Goal: Task Accomplishment & Management: Use online tool/utility

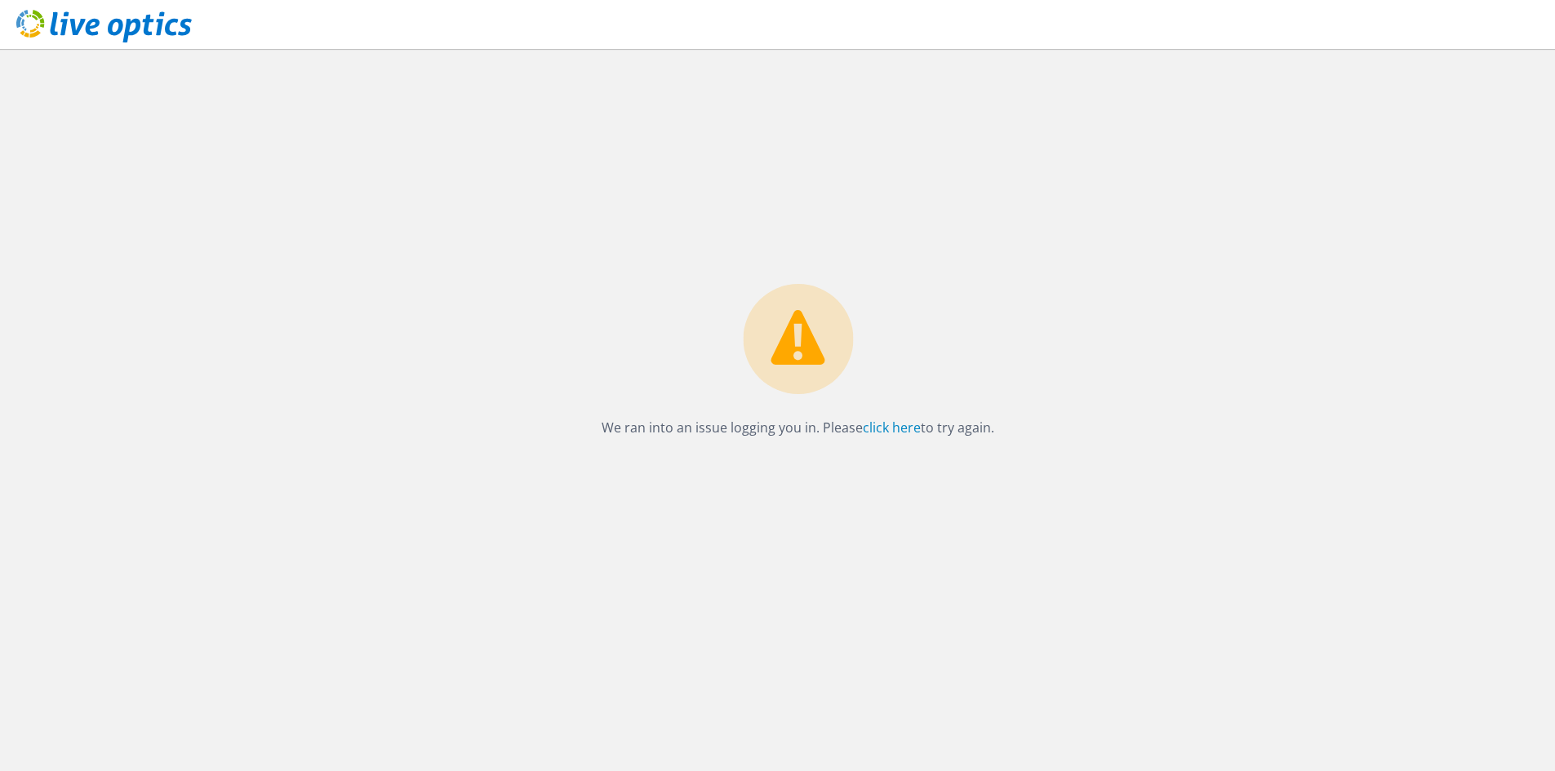
click at [664, 430] on p "We ran into an issue logging you in. Please click here to try again." at bounding box center [797, 427] width 393 height 23
click at [914, 430] on link "click here" at bounding box center [892, 428] width 58 height 18
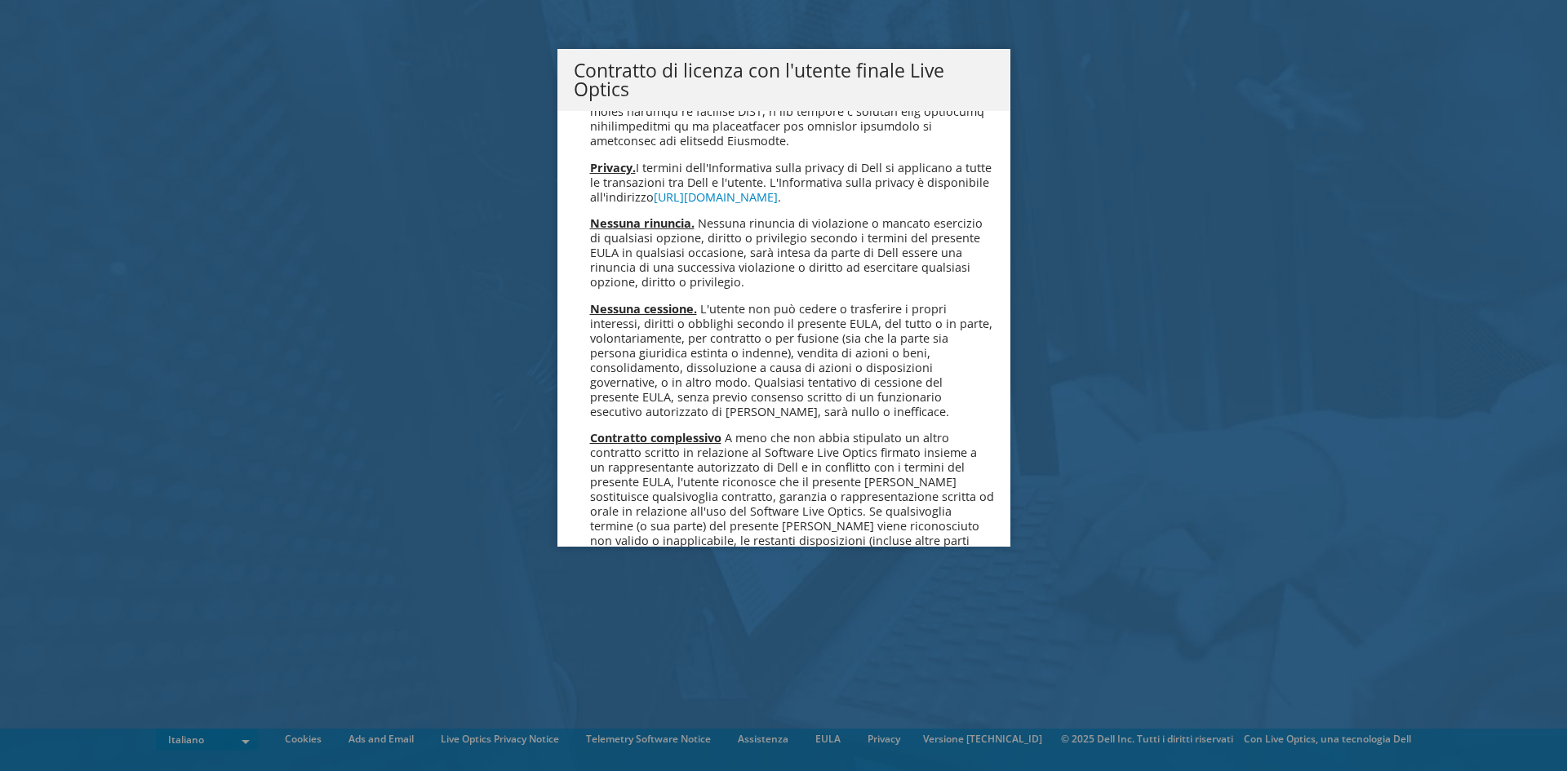
scroll to position [6965, 0]
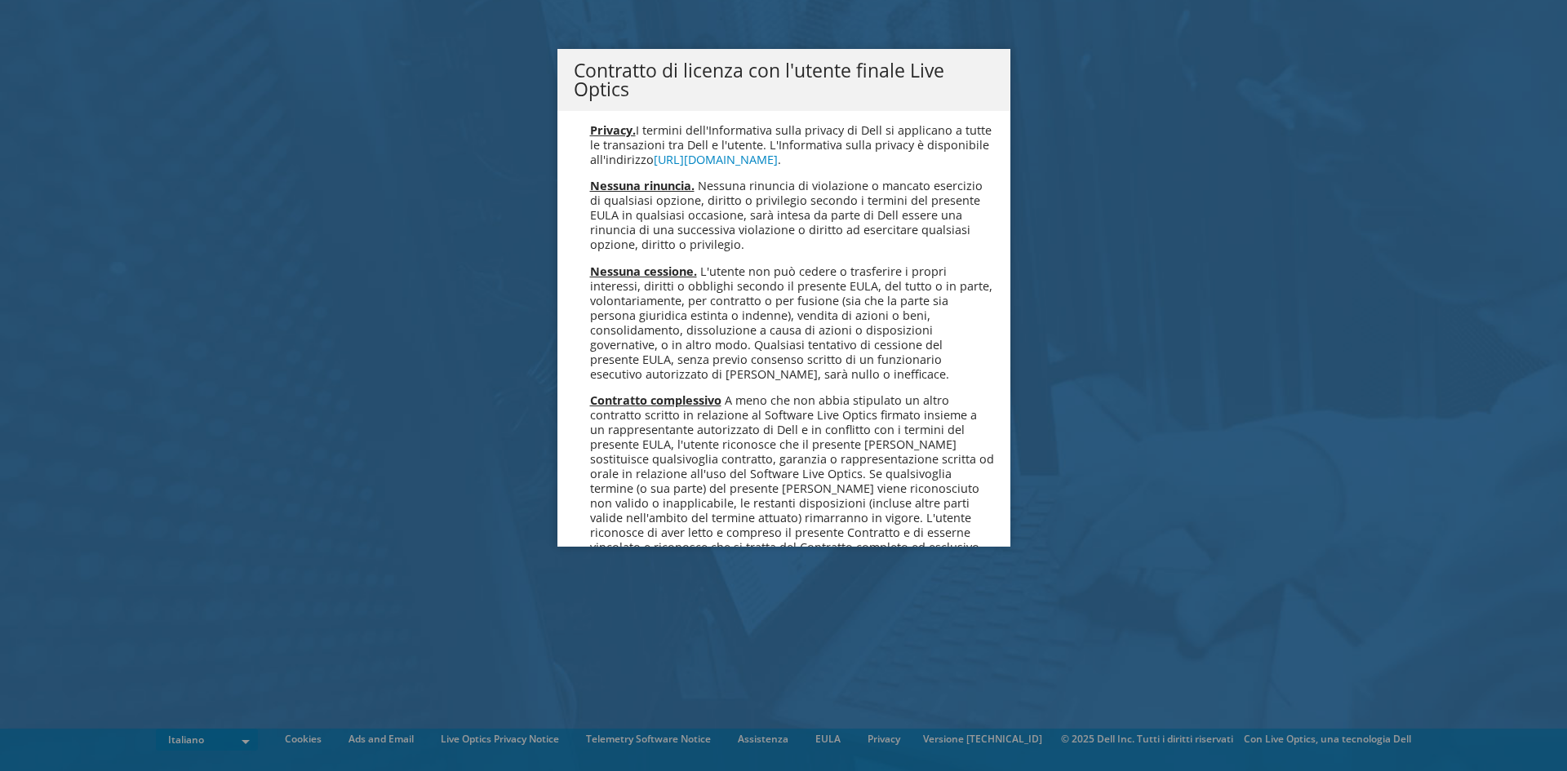
click at [598, 627] on link "Accetta" at bounding box center [617, 646] width 87 height 39
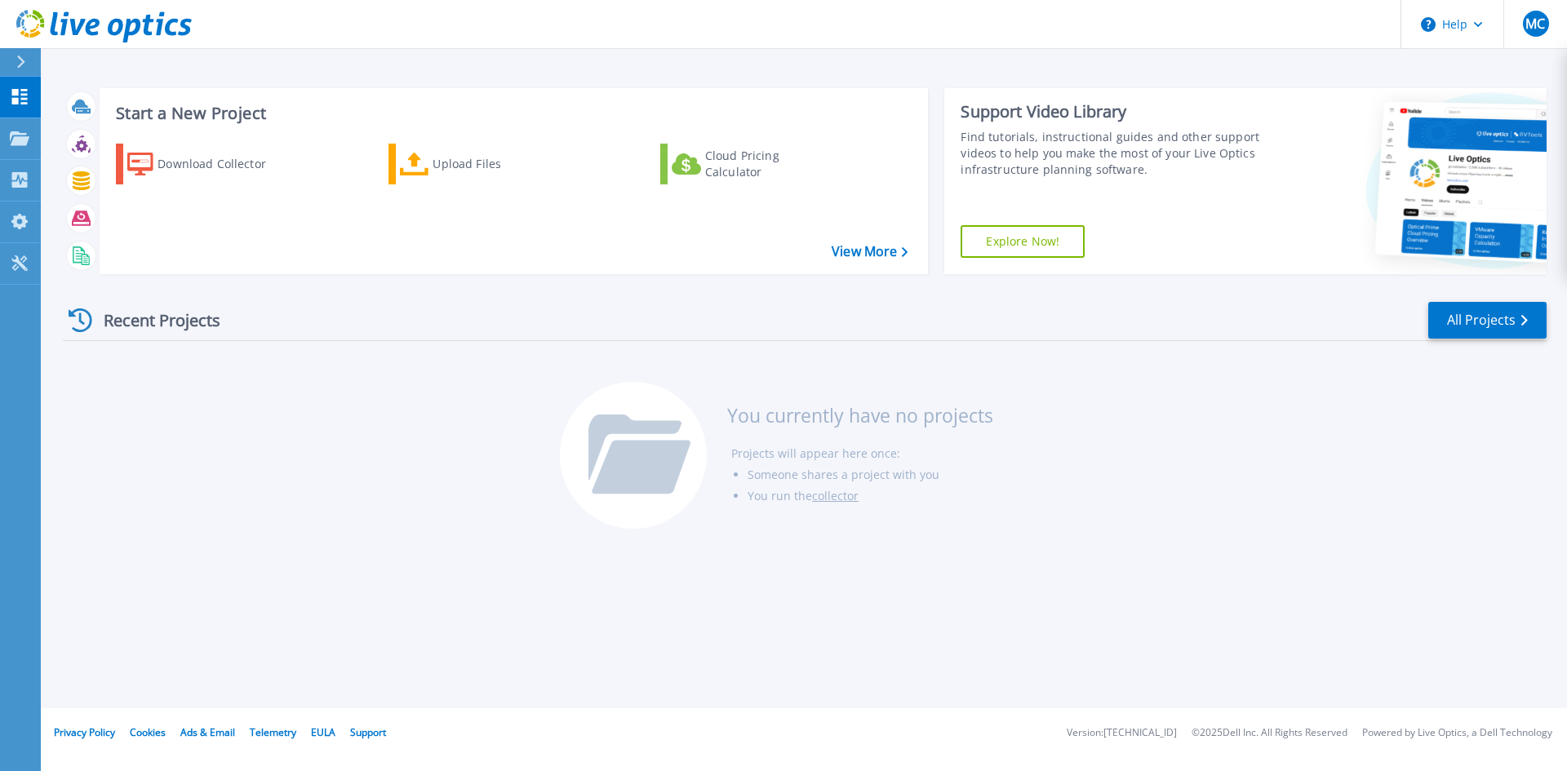
click at [524, 621] on div "Start a New Project Download Collector Upload Files Cloud Pricing Calculator Vi…" at bounding box center [804, 354] width 1526 height 708
click at [1263, 331] on div "Recent Projects All Projects" at bounding box center [805, 320] width 1484 height 41
